Goal: Ask a question: Seek information or help from site administrators or community

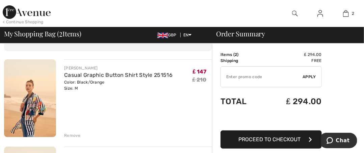
scroll to position [36, 0]
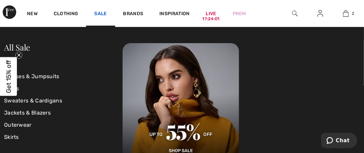
click at [102, 14] on link "Sale" at bounding box center [100, 14] width 12 height 7
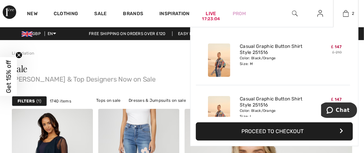
click at [287, 128] on button "Proceed to Checkout" at bounding box center [274, 132] width 157 height 18
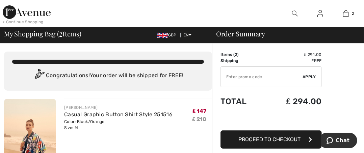
click at [75, 35] on span "My Shopping Bag ( 2 Items)" at bounding box center [42, 33] width 77 height 7
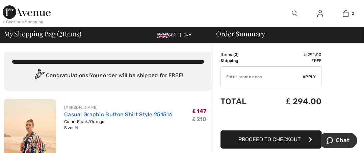
click at [90, 114] on link "Casual Graphic Button Shirt Style 251516" at bounding box center [118, 114] width 108 height 6
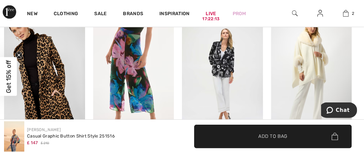
scroll to position [399, 0]
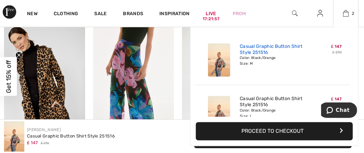
click at [286, 46] on link "Casual Graphic Button Shirt Style 251516" at bounding box center [273, 50] width 66 height 12
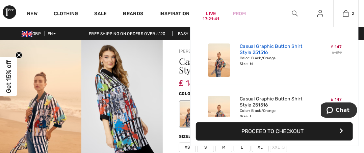
drag, startPoint x: 280, startPoint y: 50, endPoint x: 256, endPoint y: 45, distance: 24.1
drag, startPoint x: 256, startPoint y: 45, endPoint x: 282, endPoint y: 132, distance: 90.7
click at [282, 132] on button "Proceed to Checkout" at bounding box center [274, 132] width 157 height 18
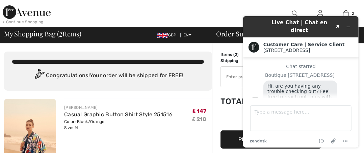
scroll to position [8, 0]
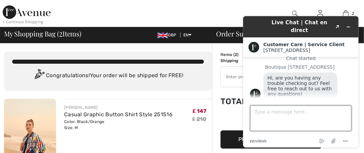
click at [285, 115] on textarea "Type a message here..." at bounding box center [300, 118] width 101 height 26
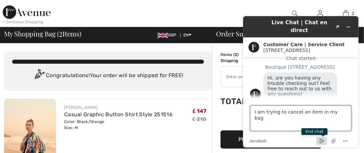
type textarea "I am trying to cancel an item in my bag"
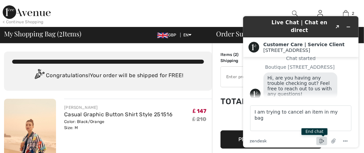
click at [321, 140] on icon "End chat" at bounding box center [321, 141] width 8 height 8
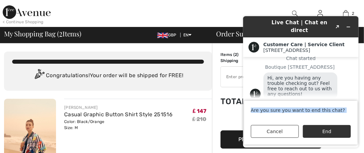
click at [364, 109] on html "Live Chat | Chat en direct Created with Sketch. Customer Care | Service Client …" at bounding box center [300, 81] width 126 height 142
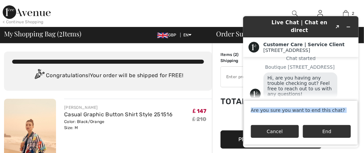
click at [274, 129] on button "Cancel" at bounding box center [274, 131] width 48 height 13
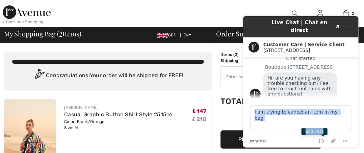
click at [356, 110] on footer "Type a message here... I am trying to cancel an item in my bag zendesk .cls-1{f…" at bounding box center [300, 123] width 115 height 50
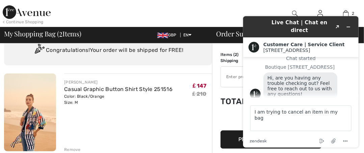
scroll to position [30, 0]
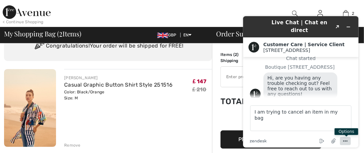
click at [345, 139] on icon "Menu" at bounding box center [345, 141] width 8 height 8
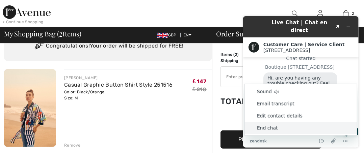
scroll to position [164, 0]
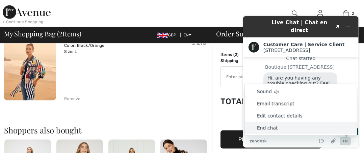
click at [345, 140] on icon "Menu" at bounding box center [345, 141] width 8 height 8
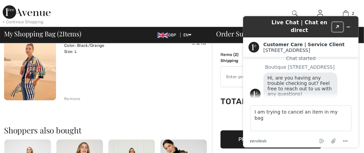
click at [336, 25] on icon "Created with Sketch." at bounding box center [337, 26] width 4 height 3
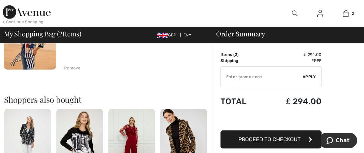
scroll to position [198, 0]
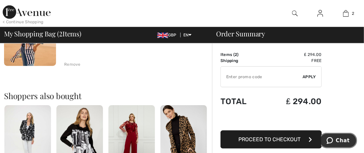
click at [341, 140] on span "Chat" at bounding box center [343, 140] width 14 height 6
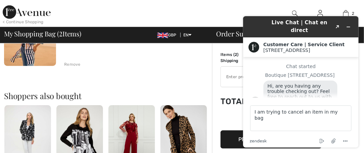
scroll to position [8, 0]
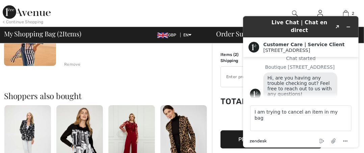
click at [262, 139] on icon ".cls-1{fill:#03363d;}" at bounding box center [257, 140] width 17 height 3
click at [347, 24] on icon "Minimize widget" at bounding box center [348, 26] width 5 height 5
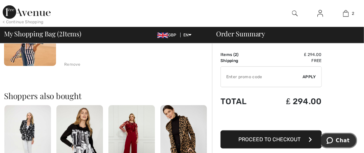
click at [339, 139] on span "Chat" at bounding box center [343, 140] width 14 height 6
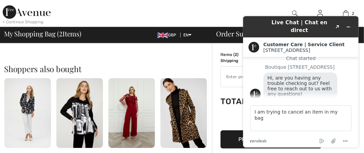
scroll to position [239, 0]
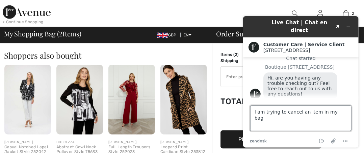
click at [339, 110] on textarea "I am trying to cancel an item in my bag" at bounding box center [300, 118] width 101 height 26
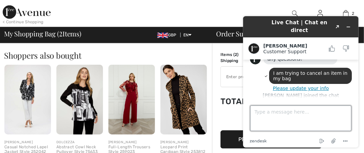
scroll to position [80, 0]
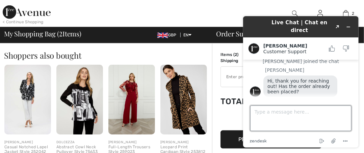
click at [321, 112] on textarea "Type a message here..." at bounding box center [300, 118] width 101 height 26
type textarea "Mo mot yet"
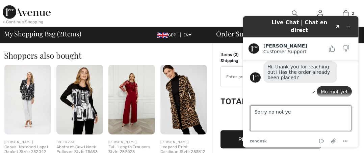
type textarea "Sorry no not yet"
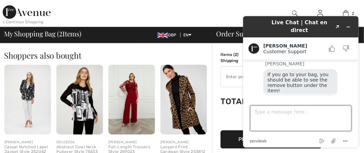
scroll to position [159, 0]
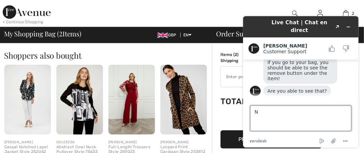
type textarea "No"
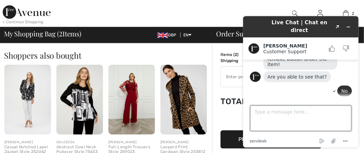
click at [282, 114] on textarea "Type a message here..." at bounding box center [300, 118] width 101 height 26
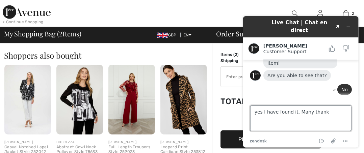
type textarea "yes I have found it. Many thanks"
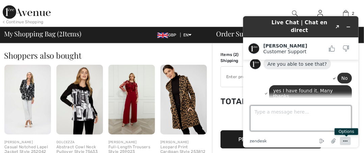
scroll to position [187, 0]
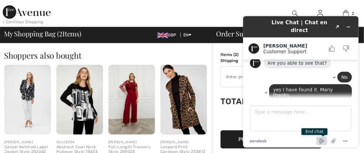
click at [321, 139] on icon "End chat" at bounding box center [320, 141] width 3 height 5
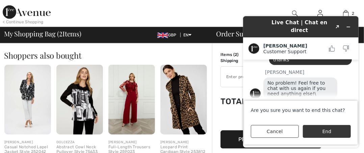
scroll to position [221, 0]
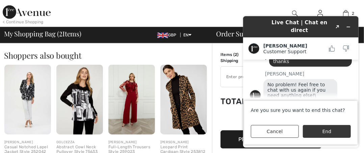
click at [323, 131] on button "End" at bounding box center [326, 131] width 48 height 13
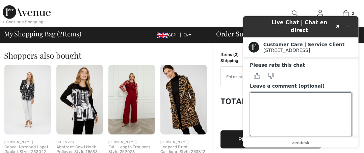
click at [310, 101] on textarea "Leave a comment (optional)" at bounding box center [300, 114] width 102 height 44
click at [280, 24] on h1 "Live Chat | Chat en direct" at bounding box center [298, 26] width 65 height 15
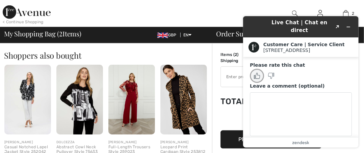
click at [256, 73] on icon "Rate this chat as good" at bounding box center [257, 76] width 6 height 6
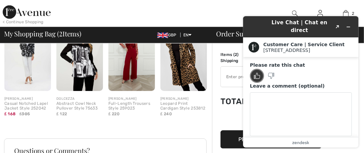
scroll to position [280, 0]
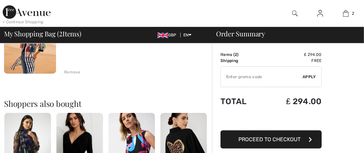
checkbox input "true"
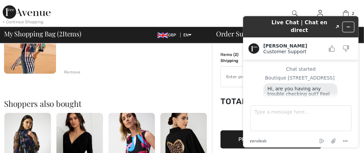
click at [348, 24] on icon "Minimize widget" at bounding box center [348, 26] width 5 height 5
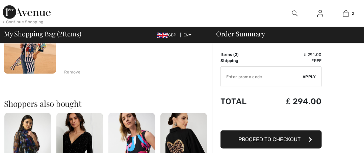
scroll to position [0, 0]
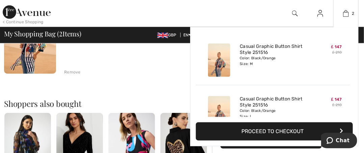
click at [336, 56] on div "₤ 147 ₤ 210" at bounding box center [327, 60] width 36 height 39
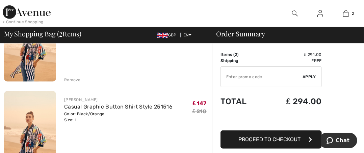
scroll to position [94, 0]
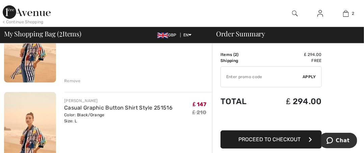
click at [74, 81] on div "Remove" at bounding box center [72, 81] width 17 height 6
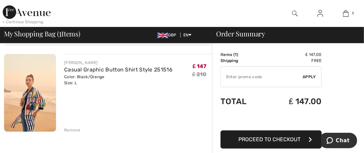
scroll to position [36, 0]
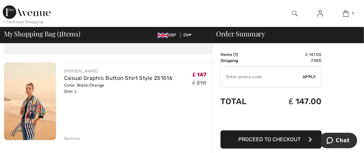
drag, startPoint x: 61, startPoint y: 76, endPoint x: 151, endPoint y: 82, distance: 90.3
click at [151, 82] on div "FRANK LYMAN Casual Graphic Button Shirt Style 251516 Color: Black/Orange Size: …" at bounding box center [134, 101] width 156 height 79
copy div "Casual Graphic Button Shirt Style 251516 Color: Black/Orange"
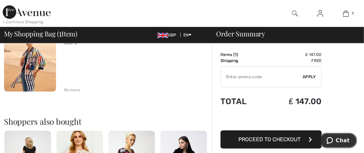
click at [344, 139] on span "Chat" at bounding box center [343, 140] width 14 height 6
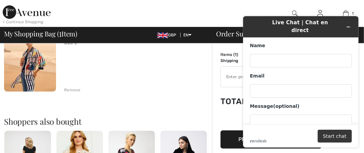
click at [340, 134] on button "Start chat" at bounding box center [334, 136] width 34 height 13
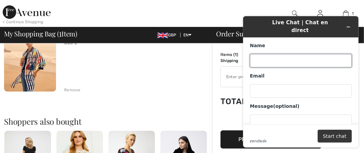
scroll to position [5, 0]
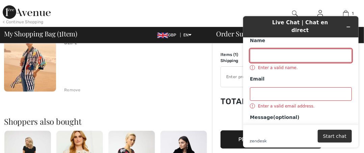
click at [296, 51] on input "Name" at bounding box center [300, 56] width 102 height 14
type input "[PERSON_NAME]"
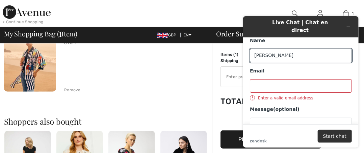
click at [295, 79] on input "Email" at bounding box center [300, 86] width 102 height 14
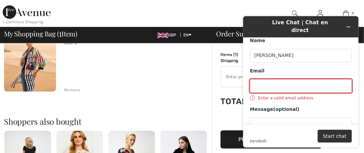
type input "[EMAIL_ADDRESS][DOMAIN_NAME]"
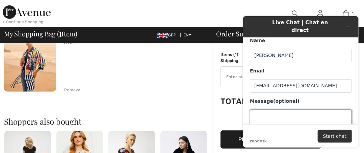
click at [261, 115] on textarea "Message (optional)" at bounding box center [300, 128] width 102 height 38
paste textarea "Casual Graphic Button Shirt Style 251516 Color: Black/Orange"
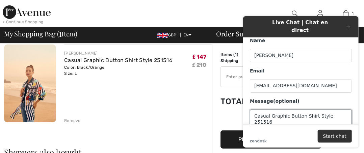
scroll to position [5, 0]
click at [273, 122] on textarea "Casual Graphic Button Shirt Style 251516 Color: Black/Orange for £147.00 I have…" at bounding box center [300, 128] width 102 height 38
click at [304, 122] on textarea "Casual Graphic Button Shirt Style 251516 Color: Black/Orange for £147.00 I have…" at bounding box center [300, 128] width 102 height 38
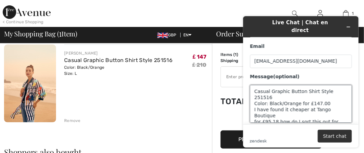
scroll to position [31, 0]
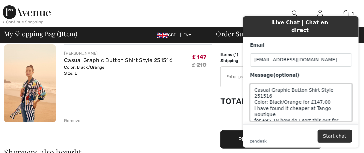
drag, startPoint x: 252, startPoint y: 95, endPoint x: 282, endPoint y: 123, distance: 41.3
click at [282, 123] on main "Name Janette Email fairypixiefeet@aol.com Message (optional) Casual Graphic But…" at bounding box center [301, 80] width 110 height 87
click at [284, 108] on textarea "Casual Graphic Button Shirt Style 251516 Color: Black/Orange for £147.00 I have…" at bounding box center [300, 102] width 102 height 38
drag, startPoint x: 254, startPoint y: 81, endPoint x: 286, endPoint y: 108, distance: 41.9
click at [286, 108] on textarea "Casual Graphic Button Shirt Style 251516 Color: Black/Orange for £147.00 I have…" at bounding box center [300, 102] width 102 height 38
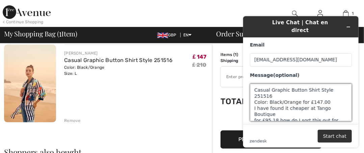
click at [286, 108] on textarea "Casual Graphic Button Shirt Style 251516 Color: Black/Orange for £147.00 I have…" at bounding box center [300, 102] width 102 height 38
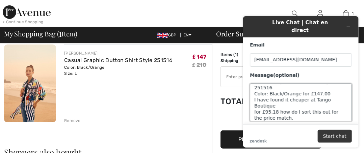
type textarea "Casual Graphic Button Shirt Style 251516 Color: Black/Orange for £147.00 I have…"
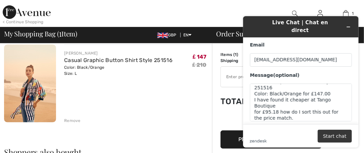
click at [332, 135] on button "Start chat" at bounding box center [334, 136] width 34 height 13
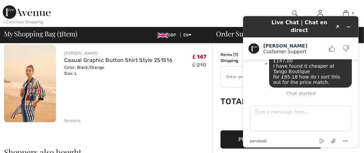
scroll to position [60, 0]
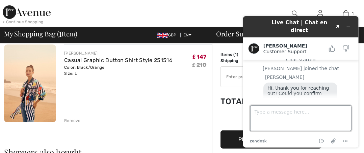
click at [298, 119] on textarea "Type a message here..." at bounding box center [300, 118] width 101 height 26
type textarea "Large"
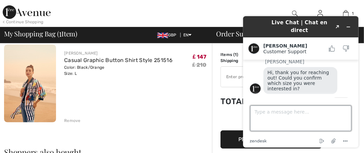
scroll to position [104, 0]
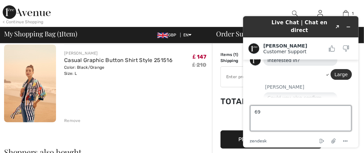
type textarea "6"
type textarea "United Kingdom"
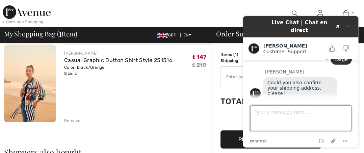
scroll to position [147, 0]
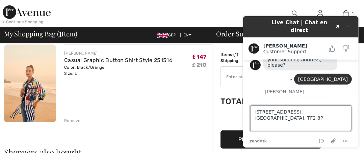
type textarea "69 Fieldhouse Drive, Muxton, Shropshire. England. TF2 8PS"
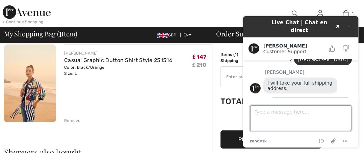
scroll to position [167, 0]
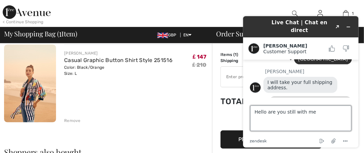
type textarea "Hello are you still with me?"
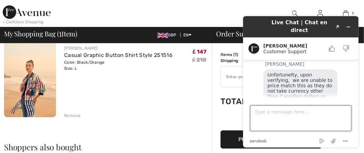
scroll to position [55, 0]
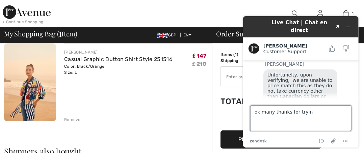
type textarea "ok many thanks for trying"
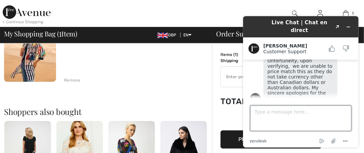
scroll to position [97, 0]
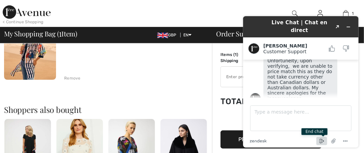
click at [321, 140] on icon "End chat" at bounding box center [321, 141] width 8 height 8
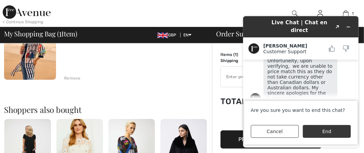
click at [321, 129] on button "End" at bounding box center [326, 131] width 48 height 13
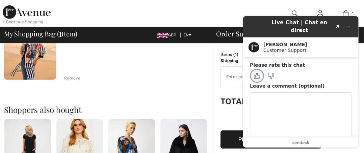
click at [258, 73] on icon "Rate this chat as good" at bounding box center [257, 76] width 6 height 6
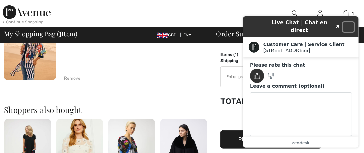
click at [350, 24] on icon "Minimize widget" at bounding box center [348, 26] width 5 height 5
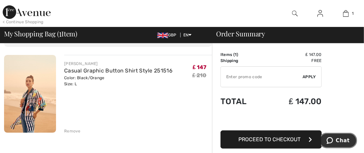
scroll to position [0, 0]
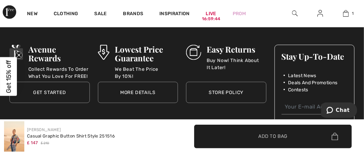
scroll to position [1192, 0]
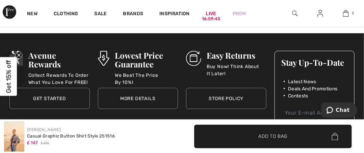
click at [134, 90] on link "More Details" at bounding box center [138, 98] width 80 height 21
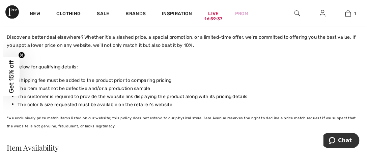
scroll to position [343, 0]
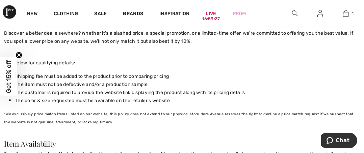
click at [8, 77] on span "Get 15% off" at bounding box center [9, 76] width 8 height 33
drag, startPoint x: 367, startPoint y: 55, endPoint x: 368, endPoint y: 63, distance: 8.2
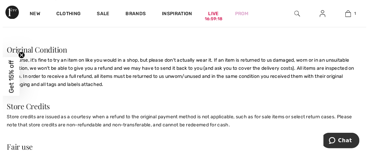
scroll to position [508, 0]
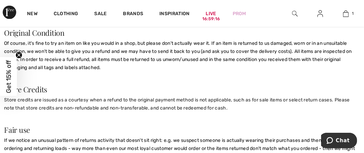
click at [8, 70] on span "Get 15% off" at bounding box center [9, 76] width 8 height 33
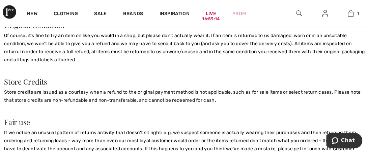
click at [109, 145] on button "YES" at bounding box center [186, 154] width 187 height 18
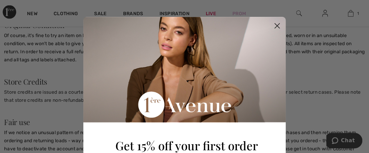
scroll to position [133, 0]
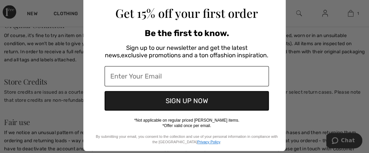
click at [145, 75] on input "Enter Your Email" at bounding box center [187, 76] width 164 height 20
type input "[EMAIL_ADDRESS][DOMAIN_NAME]"
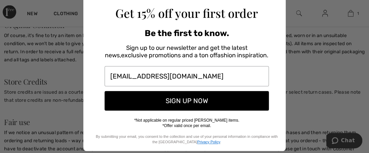
click at [161, 97] on button "SIGN UP NOW" at bounding box center [187, 101] width 164 height 20
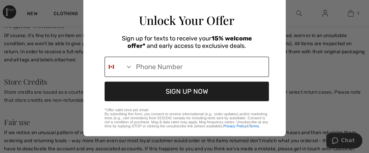
click at [126, 70] on icon "Search Countries" at bounding box center [129, 66] width 7 height 7
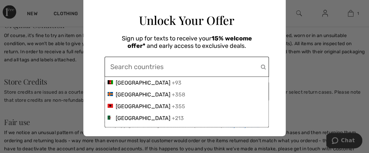
click at [225, 67] on input "Phone Number" at bounding box center [185, 67] width 151 height 20
click at [152, 65] on input "Phone Number" at bounding box center [185, 67] width 151 height 20
drag, startPoint x: 152, startPoint y: 65, endPoint x: 97, endPoint y: 58, distance: 54.9
click at [97, 58] on div "Phone Number Afghanistan +93 Åland Islands +358 Albania +355 Algeria +213 Ameri…" at bounding box center [186, 65] width 191 height 25
click at [98, 28] on div "Sign up for texts to receive your 15% welcome offer* and early access to exclus…" at bounding box center [186, 41] width 191 height 26
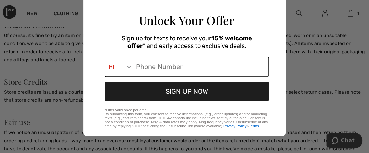
click at [118, 69] on button "Search Countries" at bounding box center [119, 67] width 28 height 20
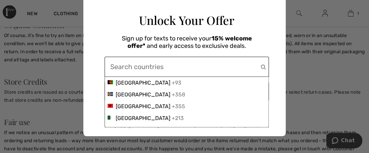
click at [251, 49] on div "Sign up for texts to receive your 15% welcome offer* and early access to exclus…" at bounding box center [186, 41] width 191 height 26
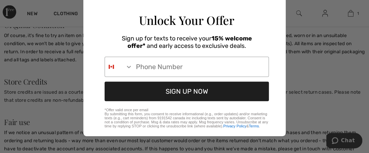
drag, startPoint x: 249, startPoint y: 49, endPoint x: 325, endPoint y: 67, distance: 78.4
click at [325, 67] on div "Close dialog Unlock Your Offer Sign up for texts to receive your 15% welcome of…" at bounding box center [184, 76] width 369 height 153
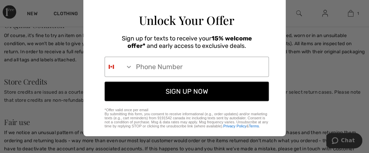
click at [196, 93] on button "SIGN UP NOW" at bounding box center [187, 92] width 164 height 20
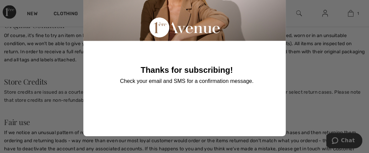
scroll to position [0, 0]
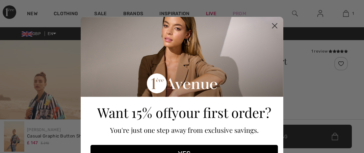
click at [364, 55] on html "New Clothing Sale Brands Inspiration Live 16:56:46 Prom 1 Added to Bag [PERSON_…" at bounding box center [182, 76] width 364 height 153
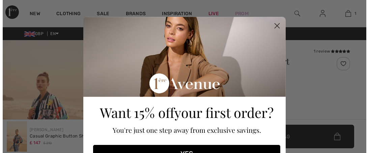
scroll to position [464, 0]
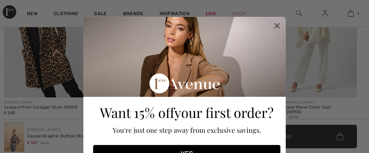
click at [274, 24] on circle "Close dialog" at bounding box center [277, 25] width 11 height 11
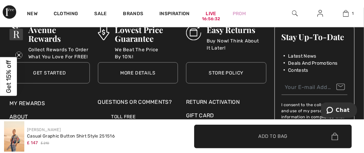
scroll to position [1230, 0]
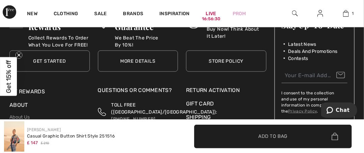
click at [139, 51] on link "More Details" at bounding box center [138, 61] width 80 height 21
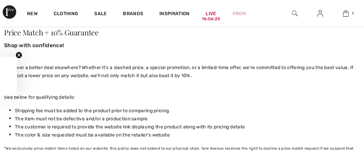
checkbox input "true"
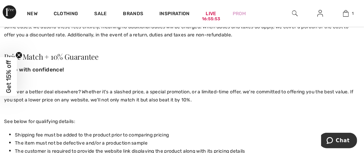
scroll to position [280, 0]
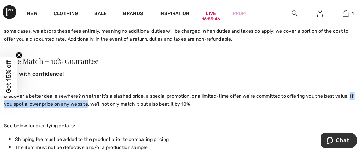
drag, startPoint x: 2, startPoint y: 101, endPoint x: 94, endPoint y: 108, distance: 92.4
click at [94, 108] on div "Store Policy The following policy is applicable to all purchases completed on […" at bounding box center [182, 146] width 364 height 772
copy span "If you spot a lower price on any website"
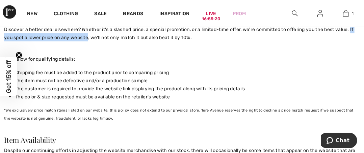
scroll to position [342, 0]
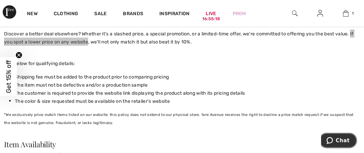
click at [341, 139] on span "Chat" at bounding box center [343, 140] width 14 height 6
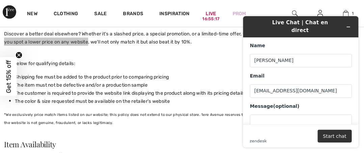
scroll to position [0, 0]
click at [339, 136] on button "Start chat" at bounding box center [334, 136] width 34 height 13
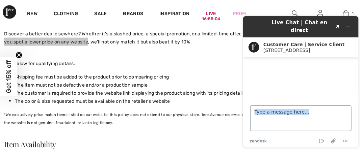
drag, startPoint x: 339, startPoint y: 136, endPoint x: 273, endPoint y: 116, distance: 68.7
click at [273, 116] on footer "Type a message here... zendesk .cls-1{fill:#03363d;} End chat Attach file Optio…" at bounding box center [300, 123] width 115 height 50
click at [255, 112] on textarea "Type a message here..." at bounding box center [300, 118] width 101 height 26
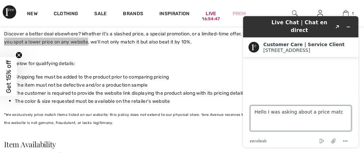
type textarea "Hello I was asking about a price match"
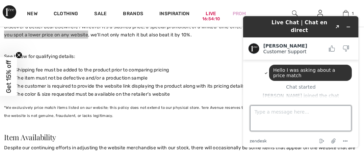
scroll to position [22, 0]
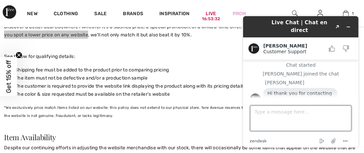
click at [292, 113] on textarea "Type a message here..." at bounding box center [300, 118] width 101 height 26
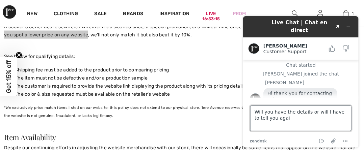
type textarea "Will you have the details or will I have to tell you again"
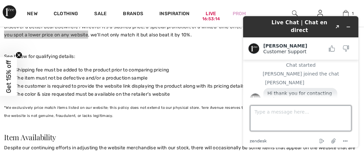
scroll to position [42, 0]
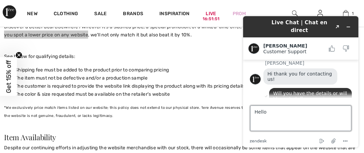
type textarea "Hello?"
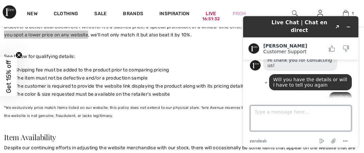
scroll to position [84, 0]
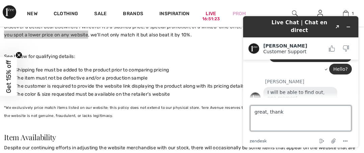
type textarea "great, thanks"
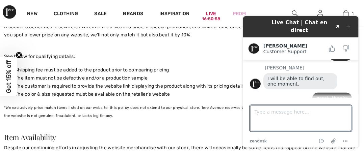
click at [187, 49] on p "See below for qualifying details:" at bounding box center [182, 52] width 356 height 16
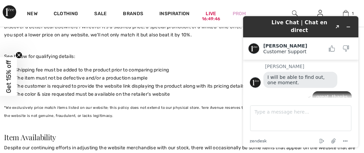
scroll to position [127, 0]
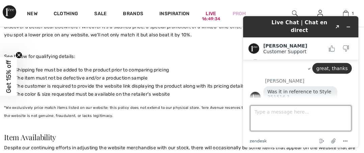
click at [286, 116] on textarea "Type a message here..." at bounding box center [300, 118] width 101 height 26
type textarea "yes"
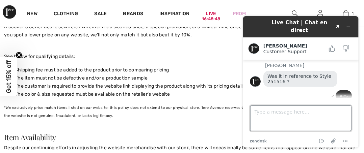
scroll to position [171, 0]
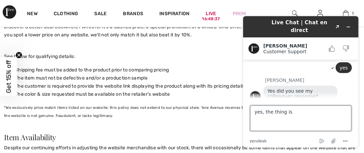
type textarea "yes, the thing is:"
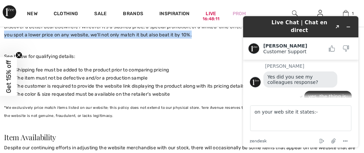
drag, startPoint x: 3, startPoint y: 32, endPoint x: 96, endPoint y: 44, distance: 93.6
click at [96, 44] on div "Store Policy The following policy is applicable to all purchases completed on […" at bounding box center [182, 77] width 364 height 772
copy div "If you spot a lower price on any website, we'll not only match it but also beat…"
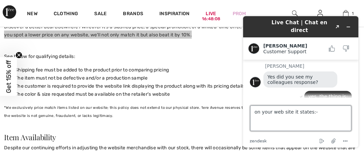
click at [317, 113] on textarea "on your web site it states:-" at bounding box center [300, 118] width 101 height 26
paste textarea "If you spot a lower price on any website, we'll not only match it but also beat…"
type textarea "on your web site it states:- If you spot a lower price on any website, we'll no…"
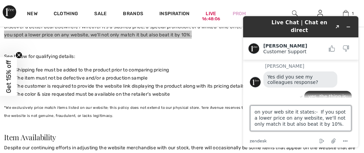
scroll to position [8, 0]
click at [329, 115] on textarea "on your web site it states:- If you spot a lower price on any website, we'll no…" at bounding box center [300, 118] width 101 height 26
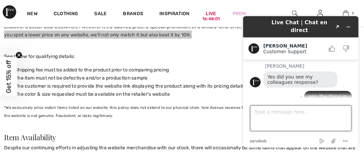
scroll to position [219, 0]
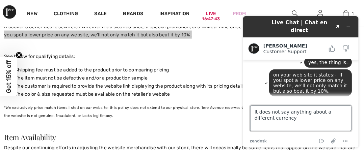
type textarea "It does not say anything about a different currency!"
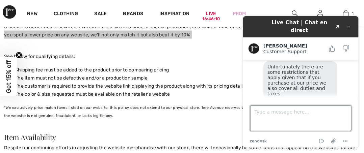
scroll to position [301, 0]
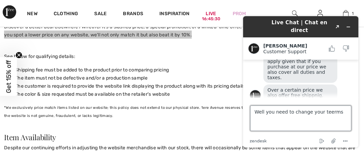
click at [324, 112] on textarea "Well you need to change your teerms" at bounding box center [300, 118] width 101 height 26
click at [333, 111] on textarea "Well you need to change your terms" at bounding box center [300, 118] width 101 height 26
type textarea "Well you need to change your terms..."
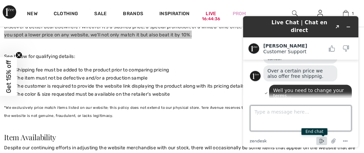
scroll to position [321, 0]
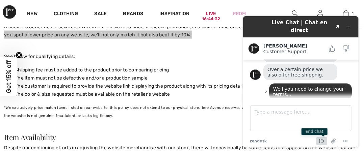
click at [322, 140] on icon "End chat" at bounding box center [321, 141] width 8 height 8
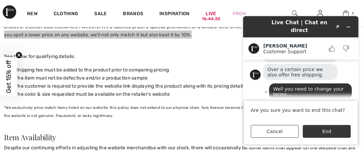
click at [323, 129] on button "End" at bounding box center [326, 131] width 48 height 13
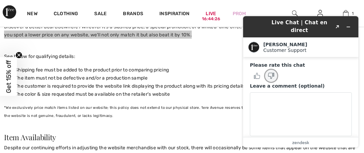
click at [270, 73] on icon "Rate this chat as bad" at bounding box center [271, 76] width 6 height 6
click at [349, 27] on icon "Minimize widget" at bounding box center [348, 27] width 3 height 0
